Goal: Transaction & Acquisition: Purchase product/service

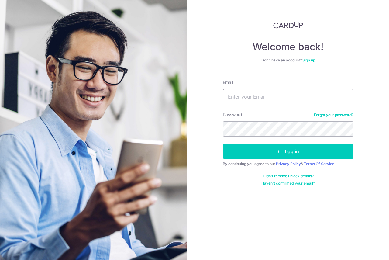
click at [250, 98] on input "Email" at bounding box center [288, 96] width 131 height 15
type input "olwenlim@gmail.com"
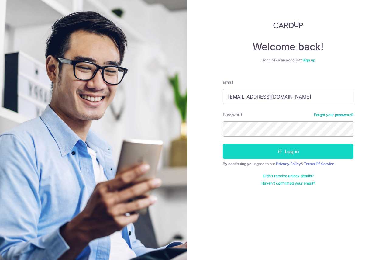
click at [270, 153] on button "Log in" at bounding box center [288, 151] width 131 height 15
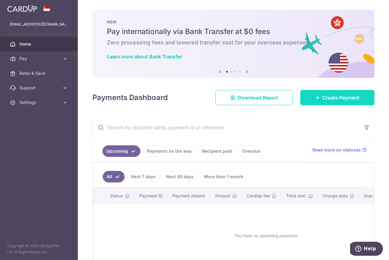
click at [327, 94] on link "Create Payment" at bounding box center [337, 97] width 74 height 15
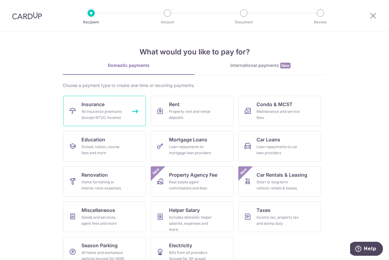
click at [103, 105] on span "Insurance" at bounding box center [92, 104] width 23 height 7
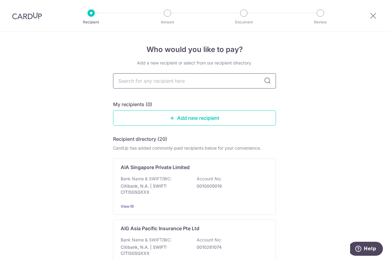
click at [177, 81] on input "text" at bounding box center [194, 80] width 163 height 15
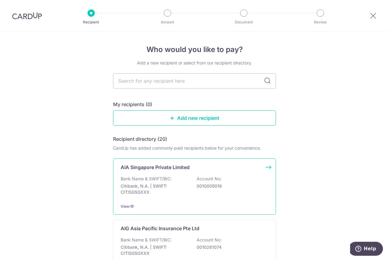
click at [169, 174] on div "AIA Singapore Private Limited Bank Name & SWIFT/BIC: Citibank, N.A. | SWIFT: CI…" at bounding box center [194, 186] width 163 height 56
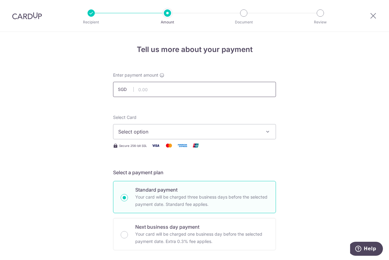
click at [168, 87] on input "text" at bounding box center [194, 89] width 163 height 15
type input "1,000.00"
click at [184, 132] on span "Select option" at bounding box center [189, 131] width 142 height 7
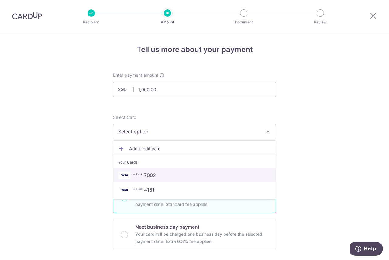
click at [151, 178] on span "**** 7002" at bounding box center [144, 174] width 23 height 7
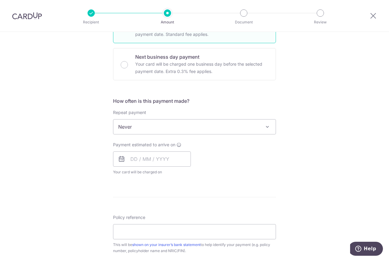
scroll to position [182, 0]
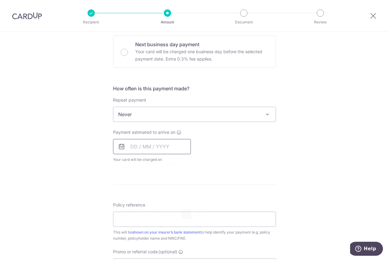
click at [156, 148] on input "text" at bounding box center [152, 146] width 78 height 15
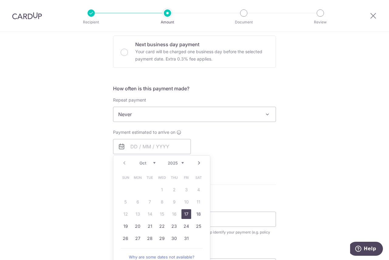
click at [153, 163] on select "Oct Nov Dec" at bounding box center [147, 162] width 16 height 5
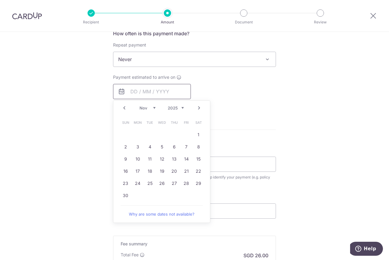
scroll to position [243, 0]
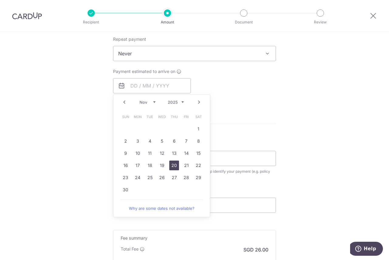
click at [172, 165] on link "20" at bounding box center [174, 165] width 10 height 10
type input "20/11/2025"
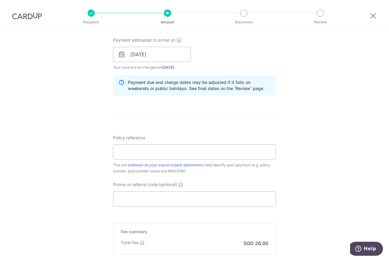
scroll to position [304, 0]
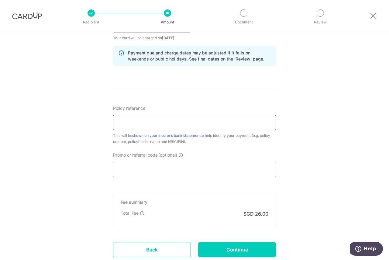
click at [198, 122] on input "Policy reference" at bounding box center [194, 122] width 163 height 15
click at [365, 80] on div "Tell us more about your payment Enter payment amount SGD 1,000.00 1000.00 Selec…" at bounding box center [194, 15] width 389 height 575
click at [181, 119] on input "Policy reference" at bounding box center [194, 122] width 163 height 15
paste input "L521895134"
type input "L521895134"
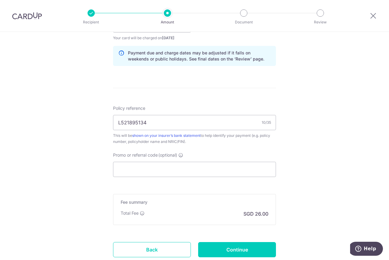
click at [326, 109] on div "Tell us more about your payment Enter payment amount SGD 1,000.00 1000.00 Selec…" at bounding box center [194, 15] width 389 height 575
click at [213, 167] on input "Promo or referral code (optional)" at bounding box center [194, 169] width 163 height 15
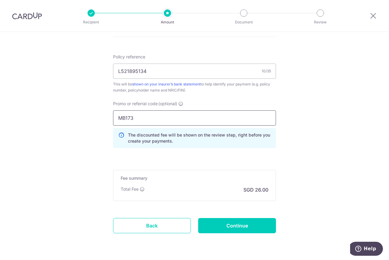
scroll to position [374, 0]
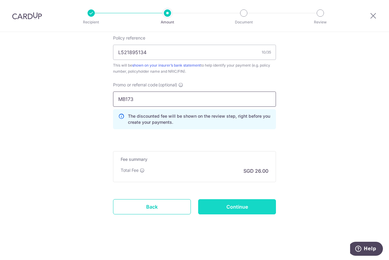
type input "MB173"
click at [238, 203] on input "Continue" at bounding box center [237, 206] width 78 height 15
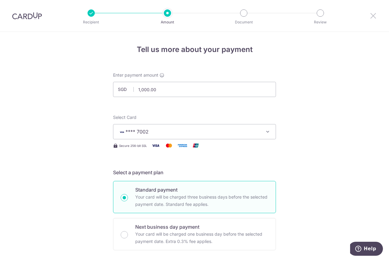
drag, startPoint x: 373, startPoint y: 14, endPoint x: 223, endPoint y: 27, distance: 150.1
click at [373, 14] on icon at bounding box center [373, 16] width 7 height 8
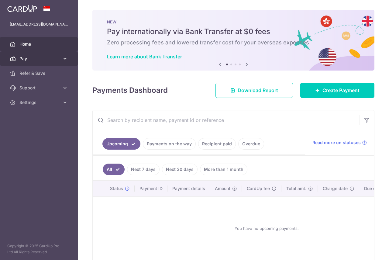
click at [27, 58] on span "Pay" at bounding box center [39, 59] width 40 height 6
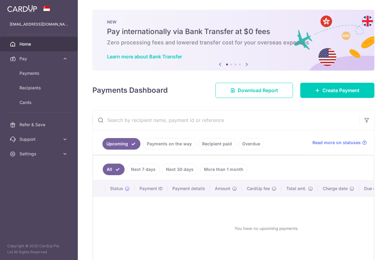
click at [26, 41] on span "Home" at bounding box center [39, 44] width 40 height 6
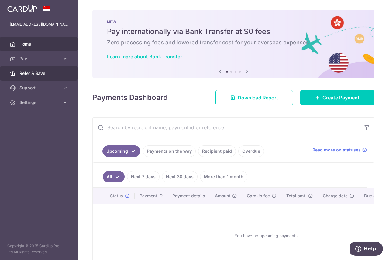
click at [30, 76] on span "Refer & Save" at bounding box center [39, 73] width 40 height 6
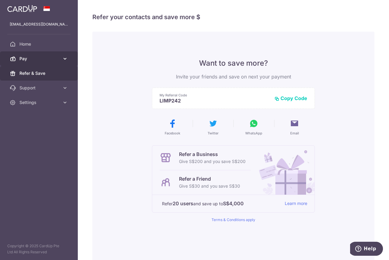
click at [25, 54] on link "Pay" at bounding box center [39, 58] width 78 height 15
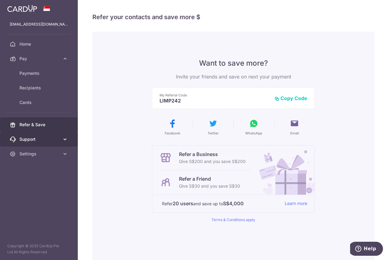
click at [29, 138] on span "Support" at bounding box center [39, 139] width 40 height 6
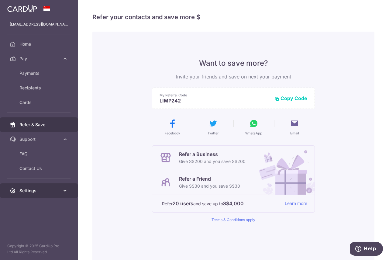
click at [43, 191] on span "Settings" at bounding box center [39, 190] width 40 height 6
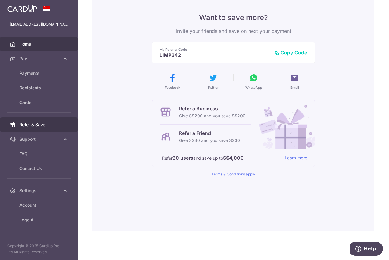
click at [25, 41] on span "Home" at bounding box center [39, 44] width 40 height 6
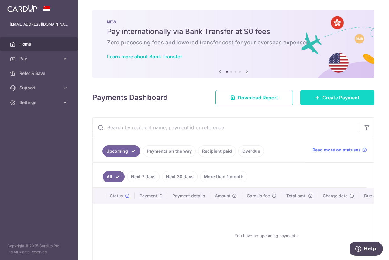
click at [336, 100] on span "Create Payment" at bounding box center [340, 97] width 37 height 7
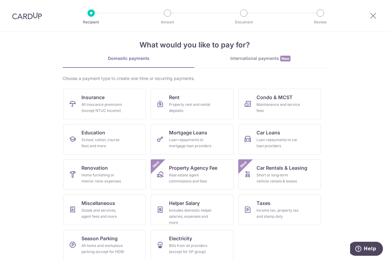
scroll to position [12, 0]
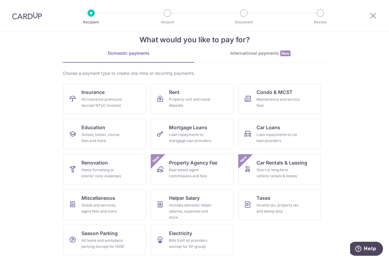
click at [372, 12] on div at bounding box center [373, 16] width 32 height 32
click at [376, 14] on icon at bounding box center [373, 16] width 7 height 8
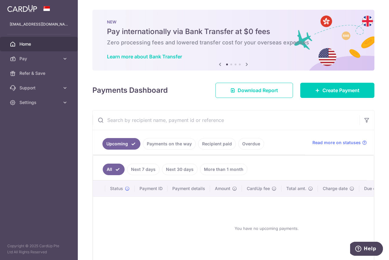
click at [34, 8] on img at bounding box center [22, 8] width 30 height 7
drag, startPoint x: 365, startPoint y: 247, endPoint x: 709, endPoint y: 480, distance: 415.3
click at [365, 247] on span "Help" at bounding box center [370, 248] width 12 height 5
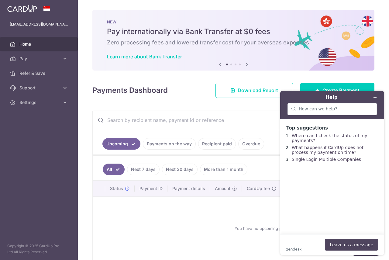
click at [244, 61] on icon at bounding box center [246, 64] width 7 height 8
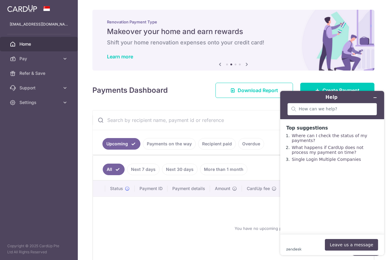
click at [244, 61] on icon at bounding box center [246, 64] width 7 height 8
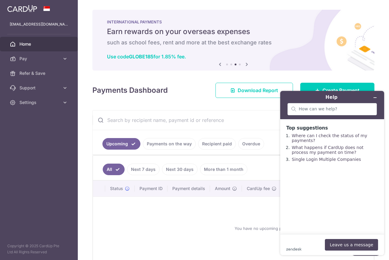
click at [244, 61] on icon at bounding box center [246, 64] width 7 height 8
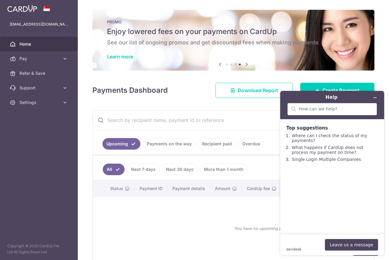
click at [125, 60] on div "PROMO Enjoy lowered fees on your payments on CardUp See our list of ongoing pro…" at bounding box center [233, 40] width 282 height 61
click at [119, 54] on link "Learn more" at bounding box center [120, 56] width 26 height 6
click at [377, 95] on button "Minimize widget" at bounding box center [375, 97] width 10 height 9
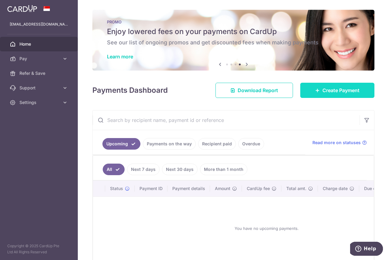
click at [312, 87] on link "Create Payment" at bounding box center [337, 90] width 74 height 15
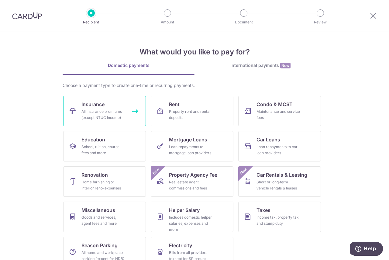
click at [96, 108] on span "Insurance" at bounding box center [92, 104] width 23 height 7
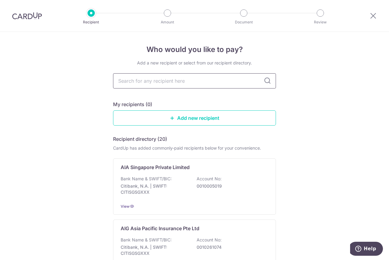
click at [178, 81] on input "text" at bounding box center [194, 80] width 163 height 15
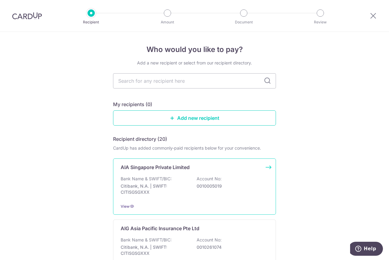
click at [177, 174] on div "AIA Singapore Private Limited Bank Name & SWIFT/BIC: Citibank, N.A. | SWIFT: CI…" at bounding box center [194, 186] width 163 height 56
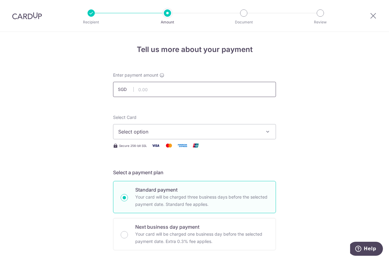
click at [161, 90] on input "text" at bounding box center [194, 89] width 163 height 15
type input "630.00"
click at [267, 129] on icon "button" at bounding box center [268, 132] width 6 height 6
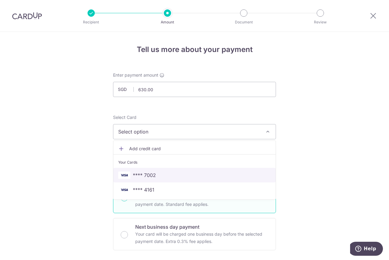
click at [149, 174] on span "**** 7002" at bounding box center [144, 174] width 23 height 7
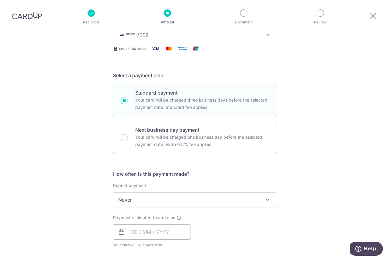
scroll to position [152, 0]
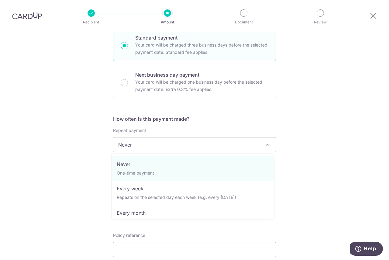
click at [182, 145] on span "Never" at bounding box center [194, 144] width 162 height 15
select select "3"
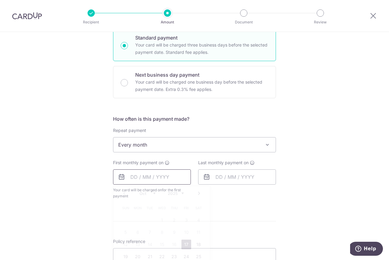
click at [155, 175] on input "text" at bounding box center [152, 176] width 78 height 15
click at [152, 191] on select "Oct Nov Dec" at bounding box center [147, 193] width 16 height 5
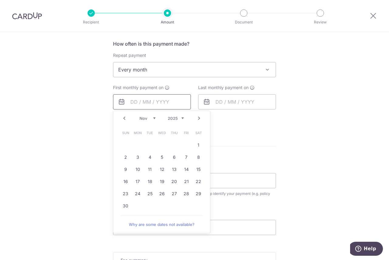
scroll to position [243, 0]
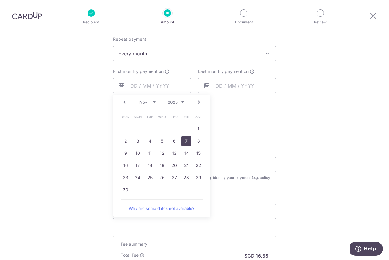
drag, startPoint x: 181, startPoint y: 139, endPoint x: 240, endPoint y: 132, distance: 59.6
click at [181, 139] on link "7" at bounding box center [186, 141] width 10 height 10
type input "07/11/2025"
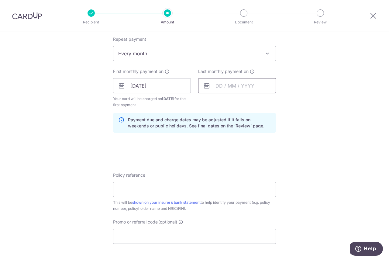
click at [235, 86] on input "text" at bounding box center [237, 85] width 78 height 15
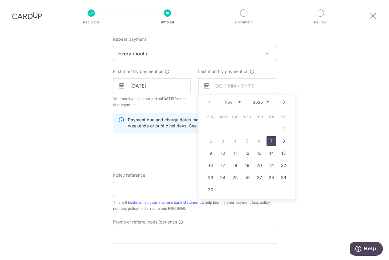
click at [236, 101] on select "Nov Dec" at bounding box center [233, 102] width 16 height 5
click at [223, 139] on link "8" at bounding box center [223, 141] width 10 height 10
type input "08/12/2025"
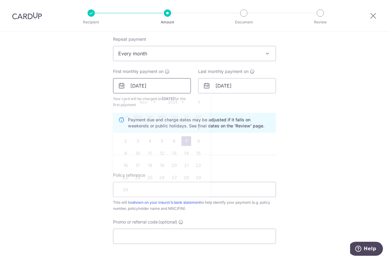
click at [157, 88] on input "07/11/2025" at bounding box center [152, 85] width 78 height 15
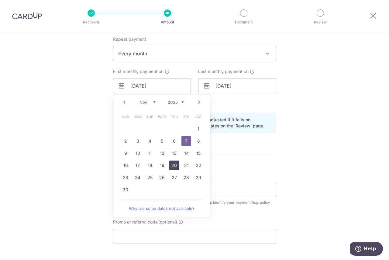
drag, startPoint x: 170, startPoint y: 164, endPoint x: 206, endPoint y: 150, distance: 38.0
click at [170, 164] on link "20" at bounding box center [174, 165] width 10 height 10
type input "[DATE]"
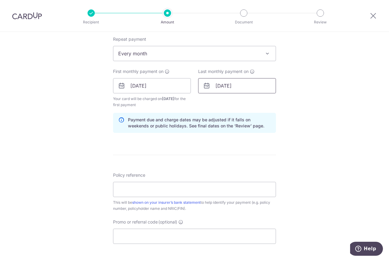
click at [243, 82] on input "08/12/2025" at bounding box center [237, 85] width 78 height 15
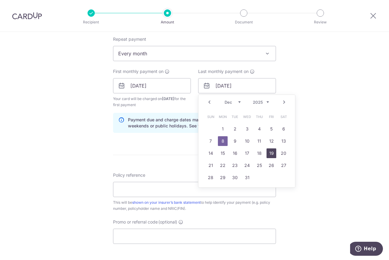
click at [267, 151] on link "19" at bounding box center [272, 153] width 10 height 10
type input "19/12/2025"
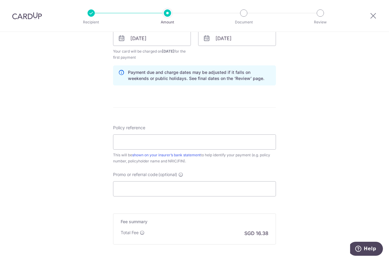
scroll to position [304, 0]
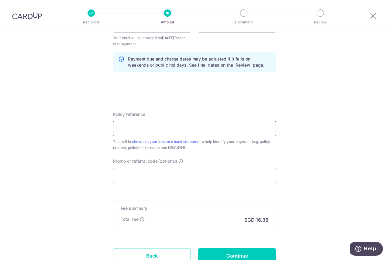
click at [223, 122] on input "Policy reference" at bounding box center [194, 128] width 163 height 15
type input "L521895134"
click at [191, 175] on input "Promo or referral code (optional)" at bounding box center [194, 175] width 163 height 15
paste input "REC185"
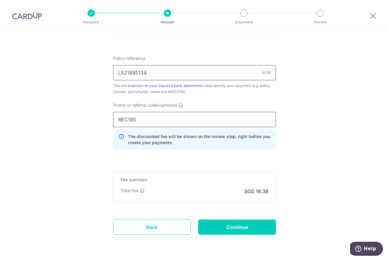
scroll to position [380, 0]
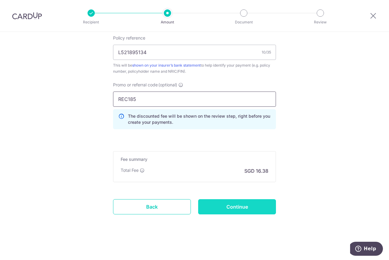
type input "REC185"
drag, startPoint x: 239, startPoint y: 206, endPoint x: 241, endPoint y: 202, distance: 4.8
click at [239, 206] on input "Continue" at bounding box center [237, 206] width 78 height 15
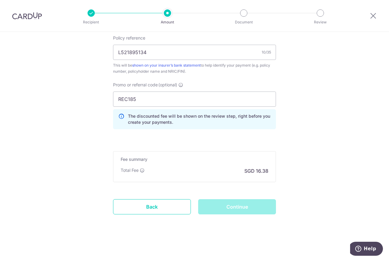
scroll to position [228, 0]
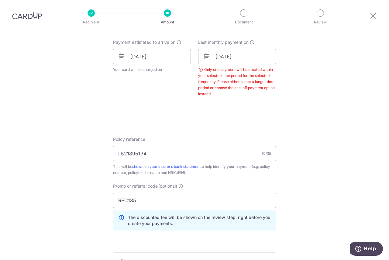
scroll to position [246, 0]
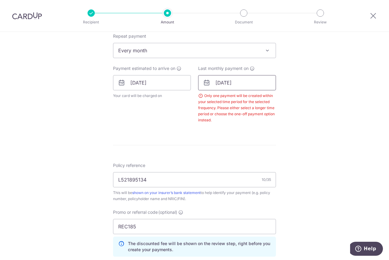
click at [248, 86] on input "[DATE]" at bounding box center [237, 82] width 78 height 15
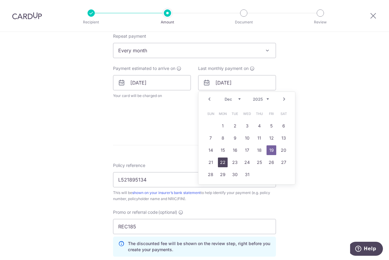
click at [223, 163] on link "22" at bounding box center [223, 162] width 10 height 10
type input "22/12/2025"
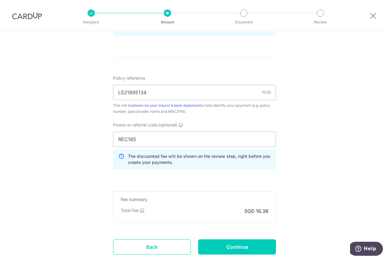
scroll to position [398, 0]
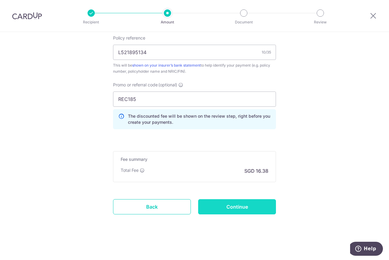
click at [238, 203] on input "Continue" at bounding box center [237, 206] width 78 height 15
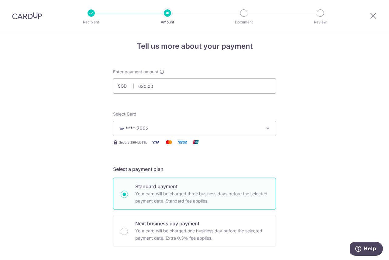
scroll to position [0, 0]
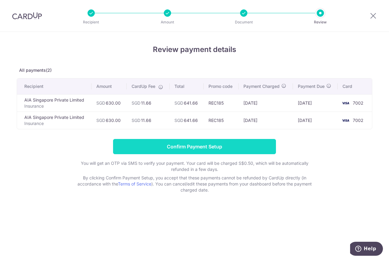
click at [201, 146] on input "Confirm Payment Setup" at bounding box center [194, 146] width 163 height 15
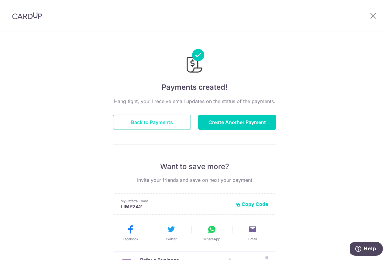
click at [133, 120] on button "Back to Payments" at bounding box center [152, 122] width 78 height 15
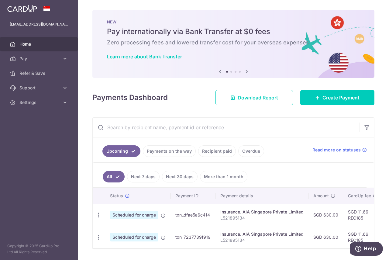
scroll to position [21, 0]
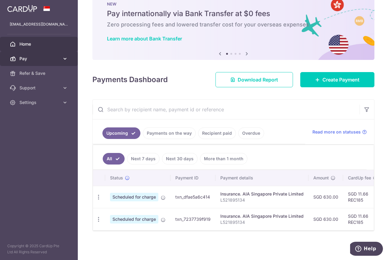
click at [64, 57] on icon at bounding box center [65, 59] width 6 height 6
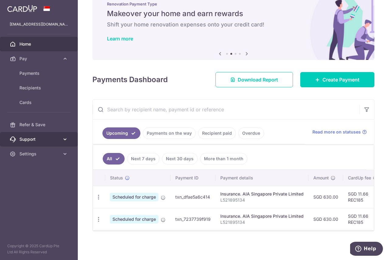
click at [63, 137] on icon at bounding box center [65, 139] width 6 height 6
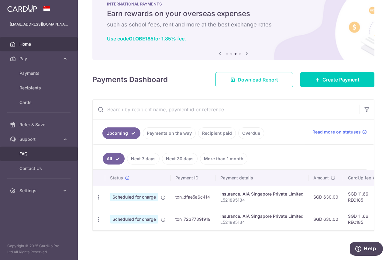
click at [26, 151] on span "FAQ" at bounding box center [39, 154] width 40 height 6
click at [356, 191] on td "SGD 11.66 REC185" at bounding box center [363, 197] width 40 height 22
click at [111, 195] on span "Scheduled for charge" at bounding box center [134, 197] width 48 height 9
click at [98, 194] on icon "button" at bounding box center [98, 197] width 6 height 6
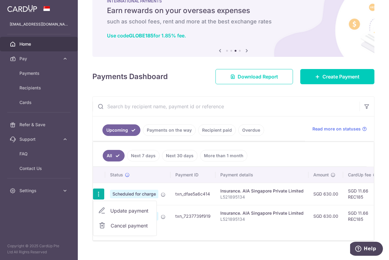
drag, startPoint x: 135, startPoint y: 208, endPoint x: 142, endPoint y: 209, distance: 7.1
click at [135, 208] on span "Update payment" at bounding box center [130, 210] width 41 height 7
radio input "true"
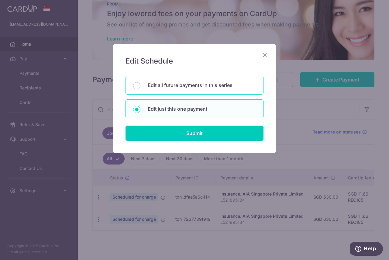
click at [163, 88] on p "Edit all future payments in this series" at bounding box center [202, 84] width 108 height 7
click at [140, 88] on input "Edit all future payments in this series" at bounding box center [136, 85] width 7 height 7
radio input "true"
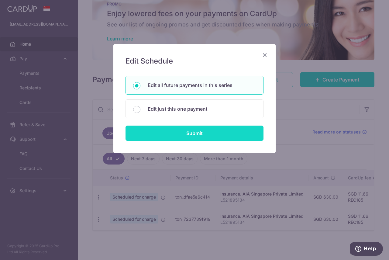
click at [193, 137] on input "Submit" at bounding box center [195, 133] width 138 height 15
radio input "true"
type input "630.00"
type input "L521895134"
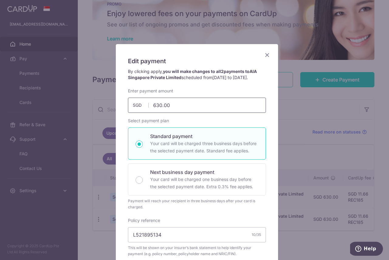
click at [183, 107] on input "630.00" at bounding box center [197, 105] width 138 height 15
type input "300.00"
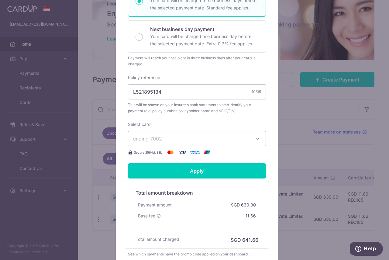
scroll to position [152, 0]
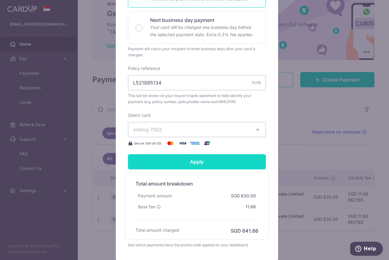
click at [201, 167] on input "Apply" at bounding box center [197, 161] width 138 height 15
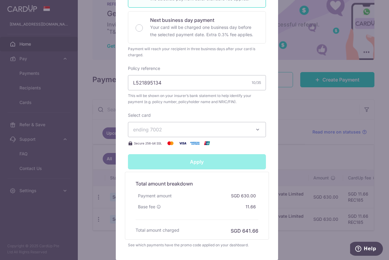
type input "Successfully Applied"
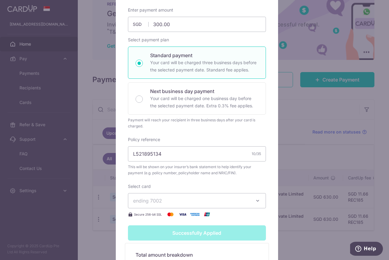
scroll to position [0, 0]
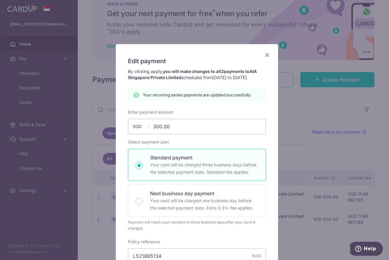
click at [263, 55] on icon "Close" at bounding box center [266, 55] width 7 height 8
